Goal: Navigation & Orientation: Find specific page/section

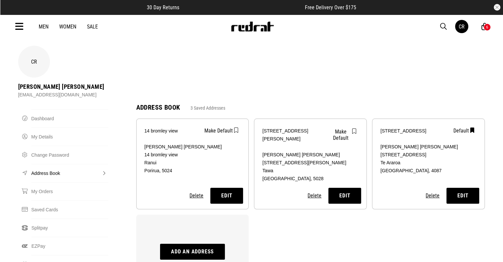
click at [487, 26] on div "6" at bounding box center [488, 27] width 2 height 5
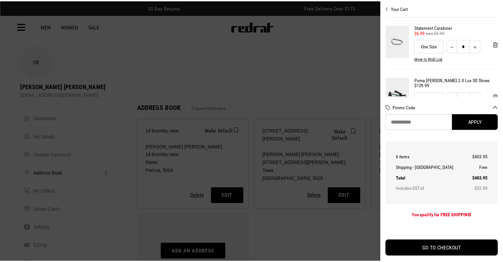
scroll to position [217, 0]
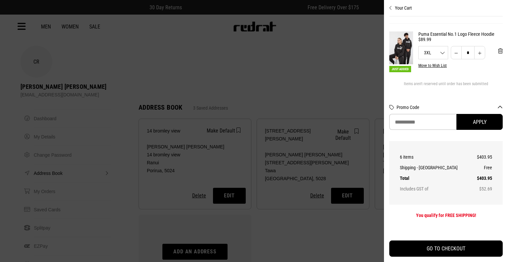
click at [214, 29] on div at bounding box center [254, 131] width 508 height 262
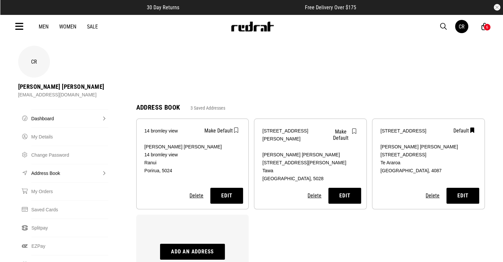
click at [65, 109] on link "Dashboard" at bounding box center [69, 118] width 77 height 18
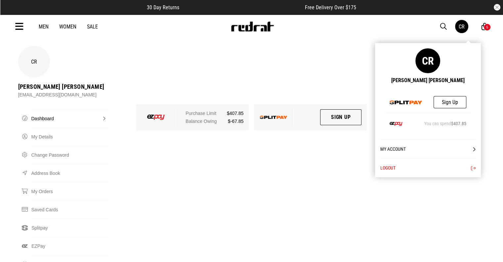
click at [462, 27] on div "CR" at bounding box center [462, 27] width 6 height 6
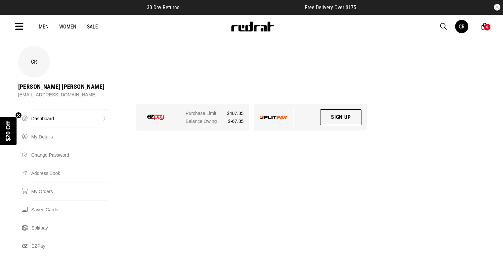
click at [43, 109] on link "Dashboard" at bounding box center [69, 118] width 77 height 18
click at [47, 109] on link "Dashboard" at bounding box center [69, 118] width 77 height 18
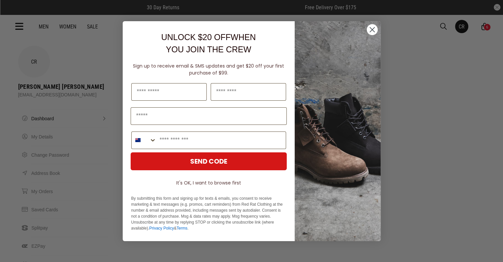
click at [371, 30] on circle "Close dialog" at bounding box center [372, 29] width 11 height 11
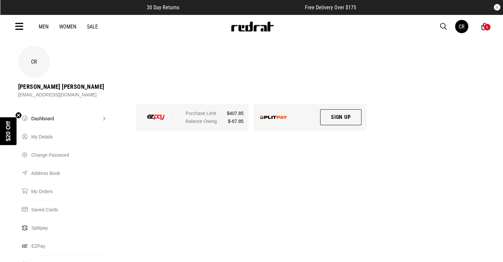
click at [487, 25] on div "6" at bounding box center [488, 27] width 2 height 5
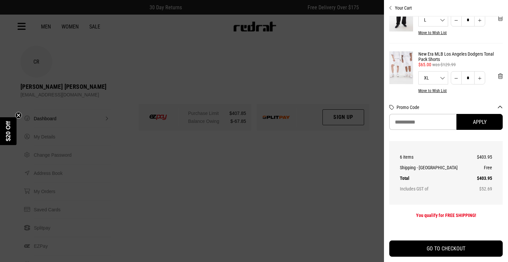
scroll to position [217, 0]
